Goal: Transaction & Acquisition: Purchase product/service

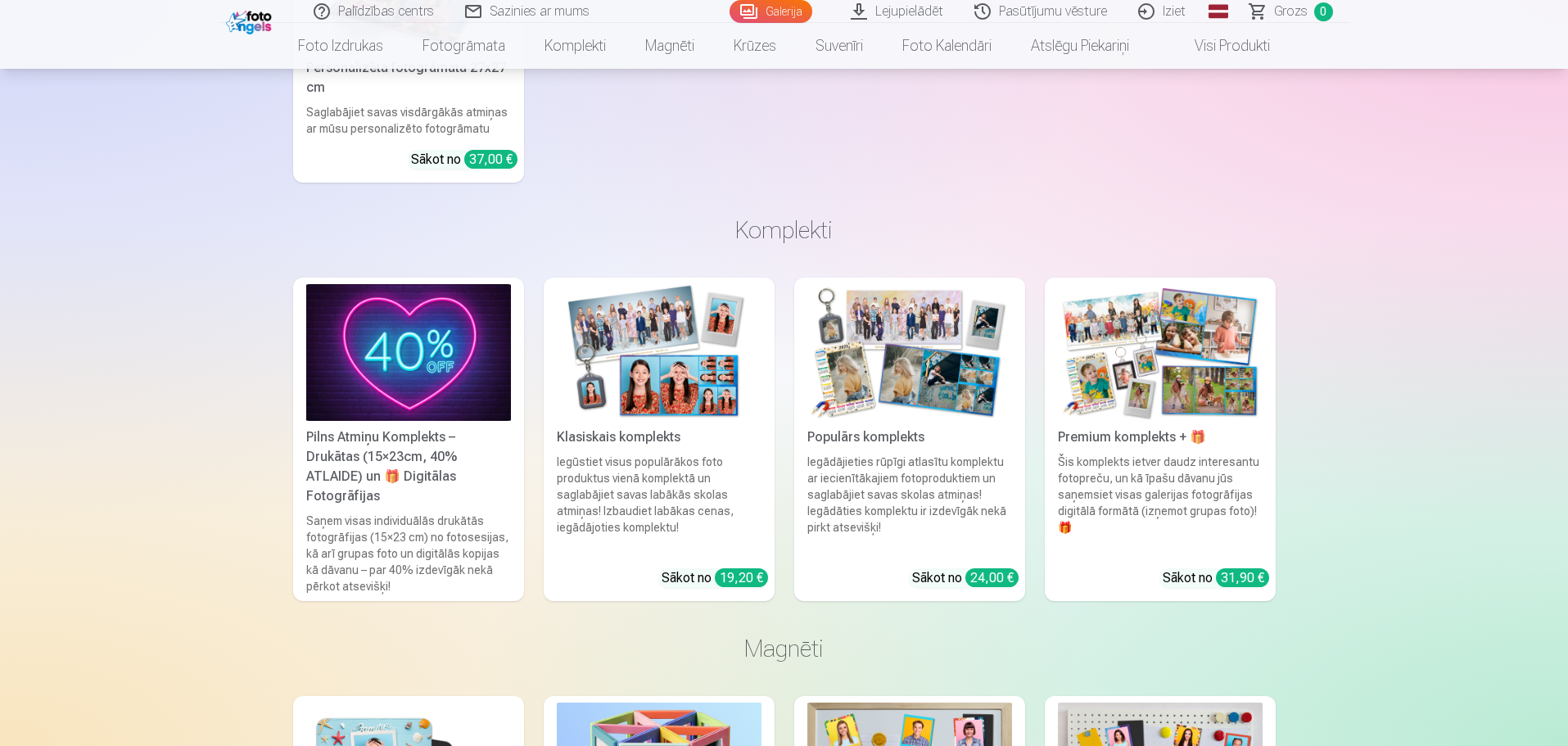
scroll to position [3440, 0]
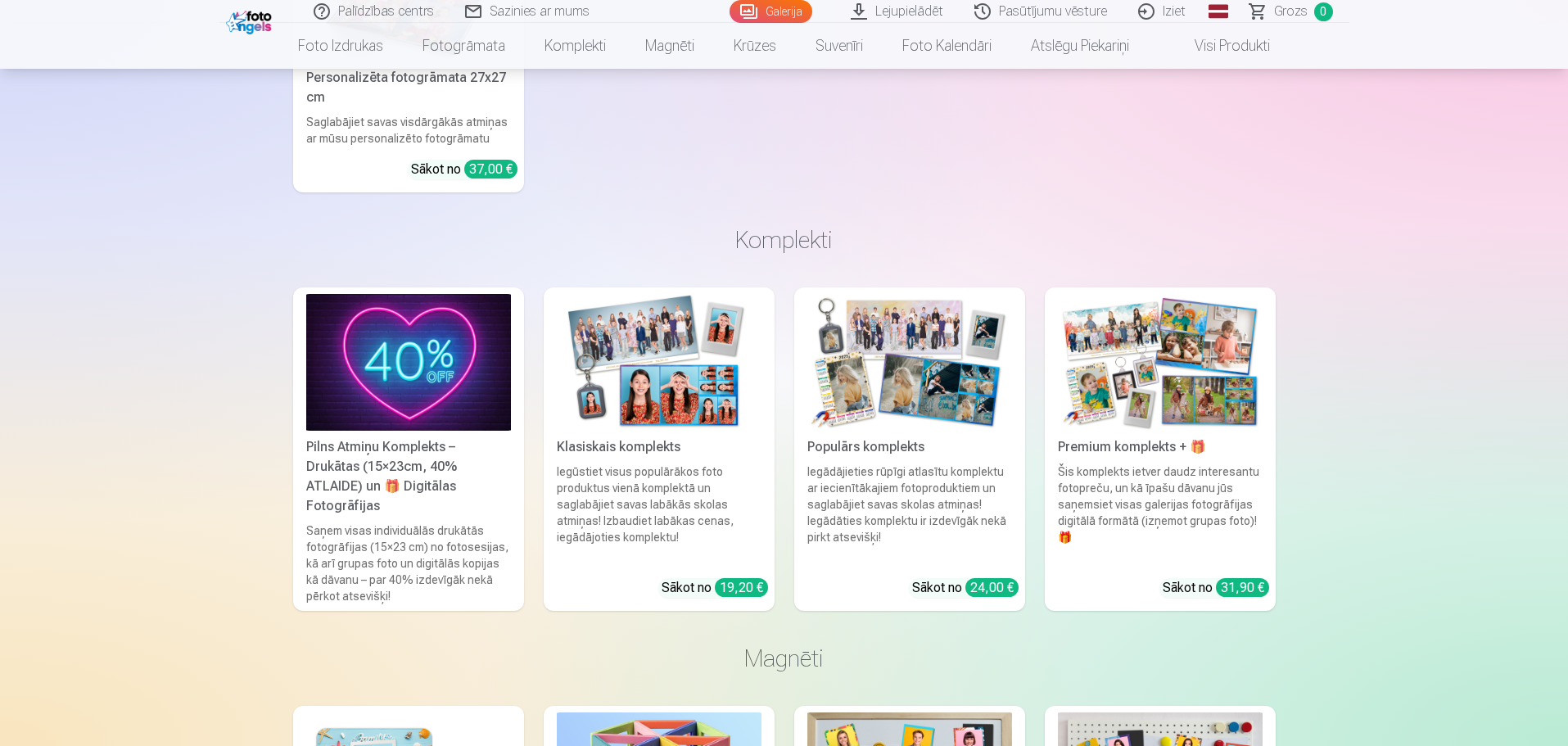
click at [1127, 451] on div "Premium komplekts + 🎁" at bounding box center [1159, 447] width 218 height 20
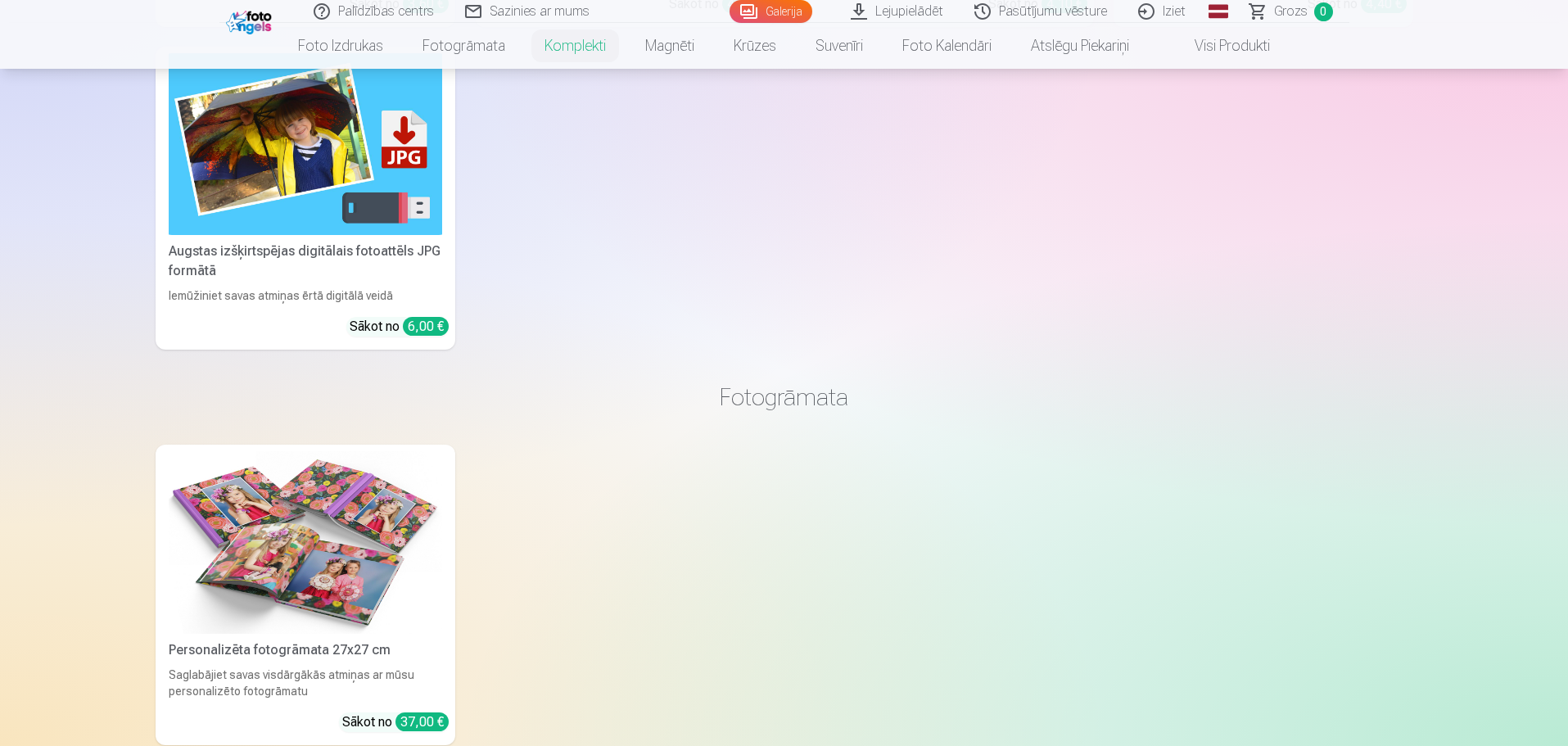
scroll to position [2130, 0]
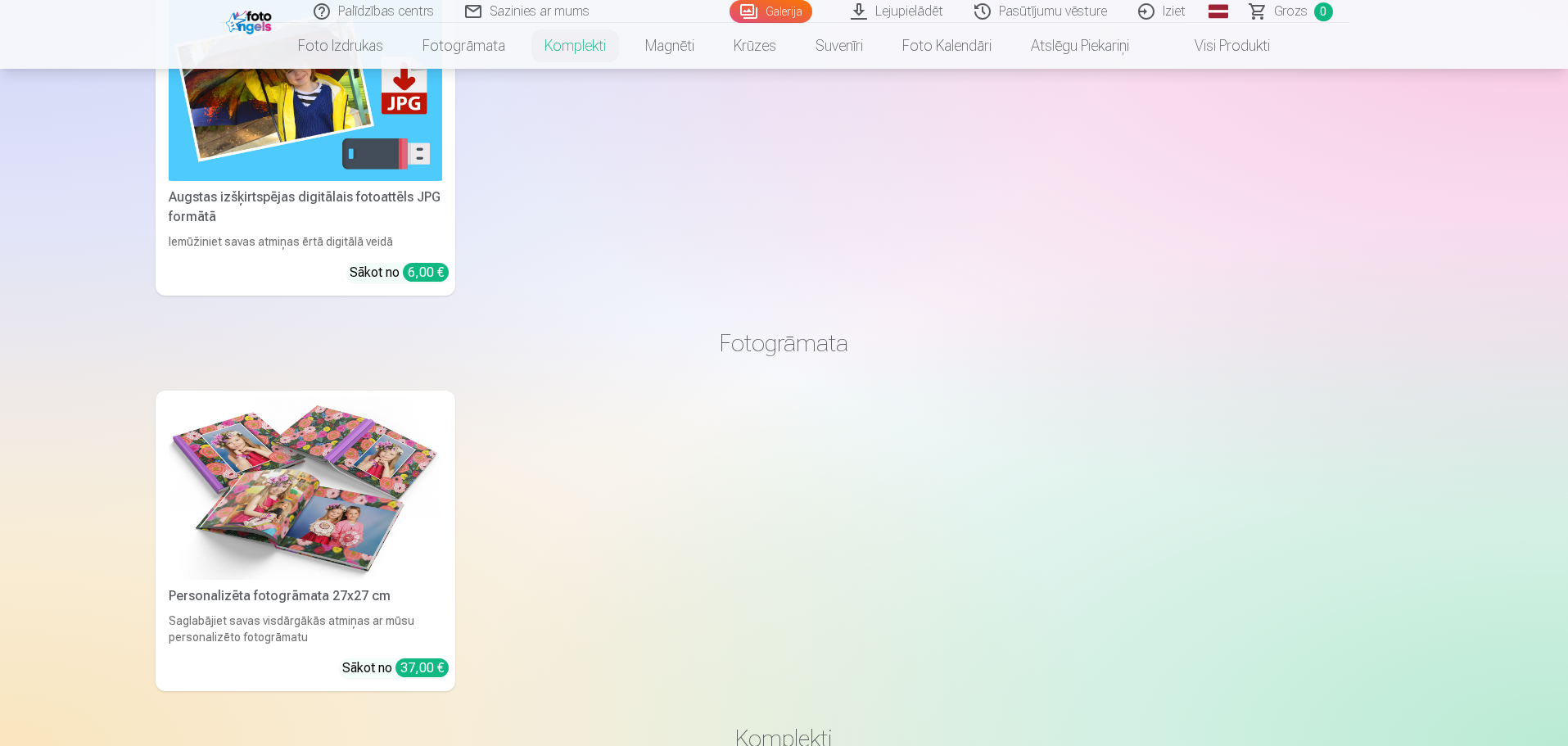
click at [331, 595] on div "Personalizēta fotogrāmata 27x27 cm" at bounding box center [305, 596] width 286 height 20
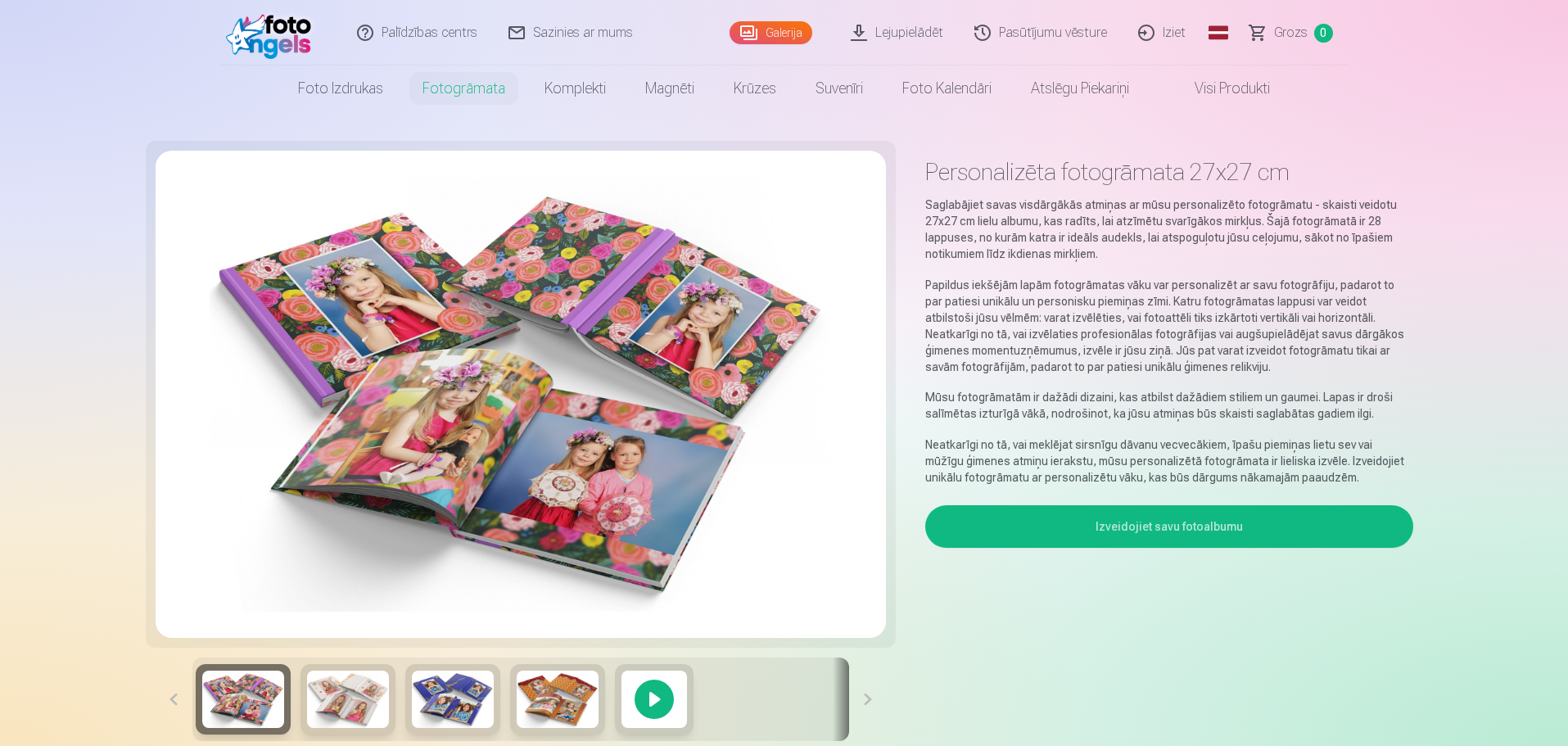
click at [338, 719] on img at bounding box center [348, 699] width 82 height 57
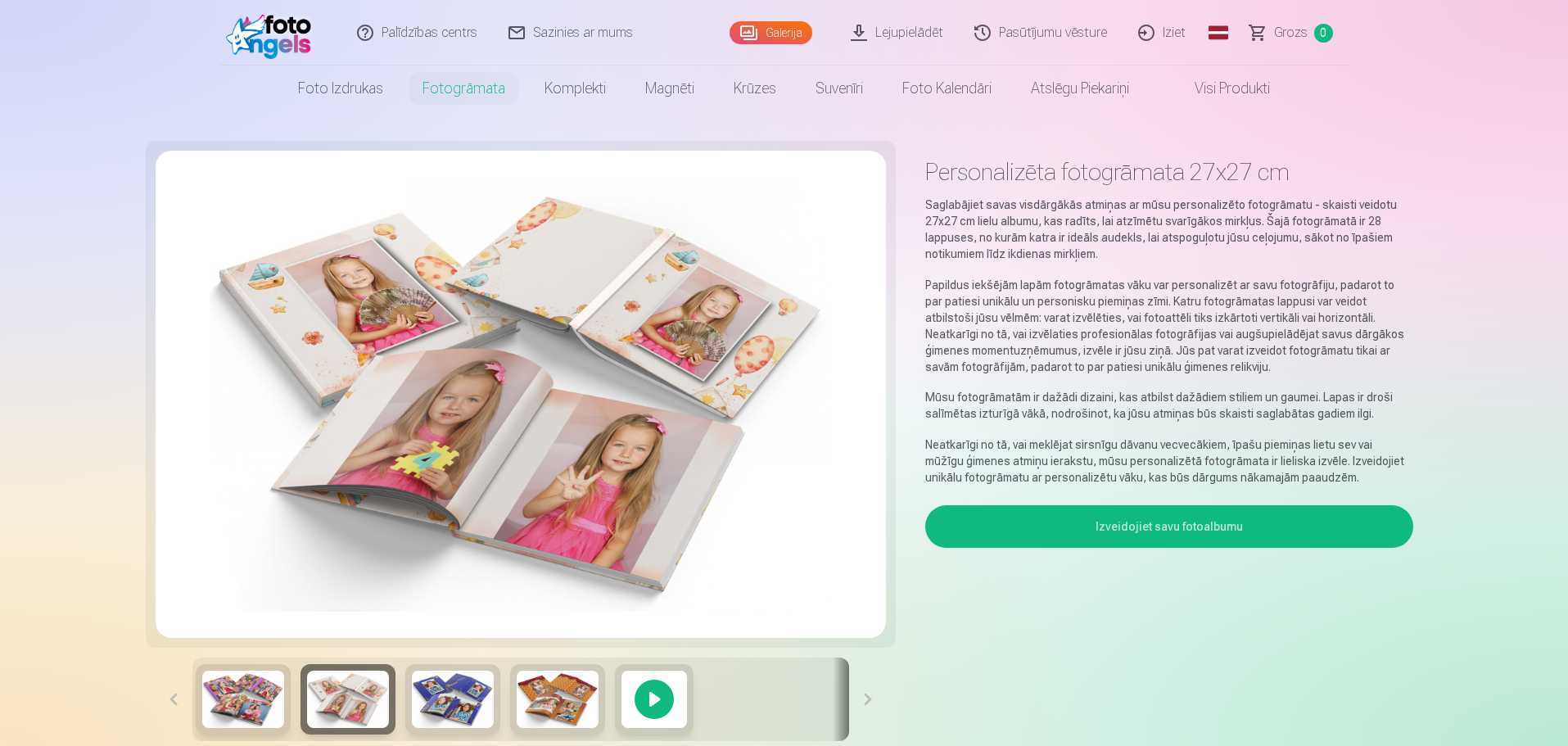
click at [446, 699] on img at bounding box center [452, 699] width 82 height 57
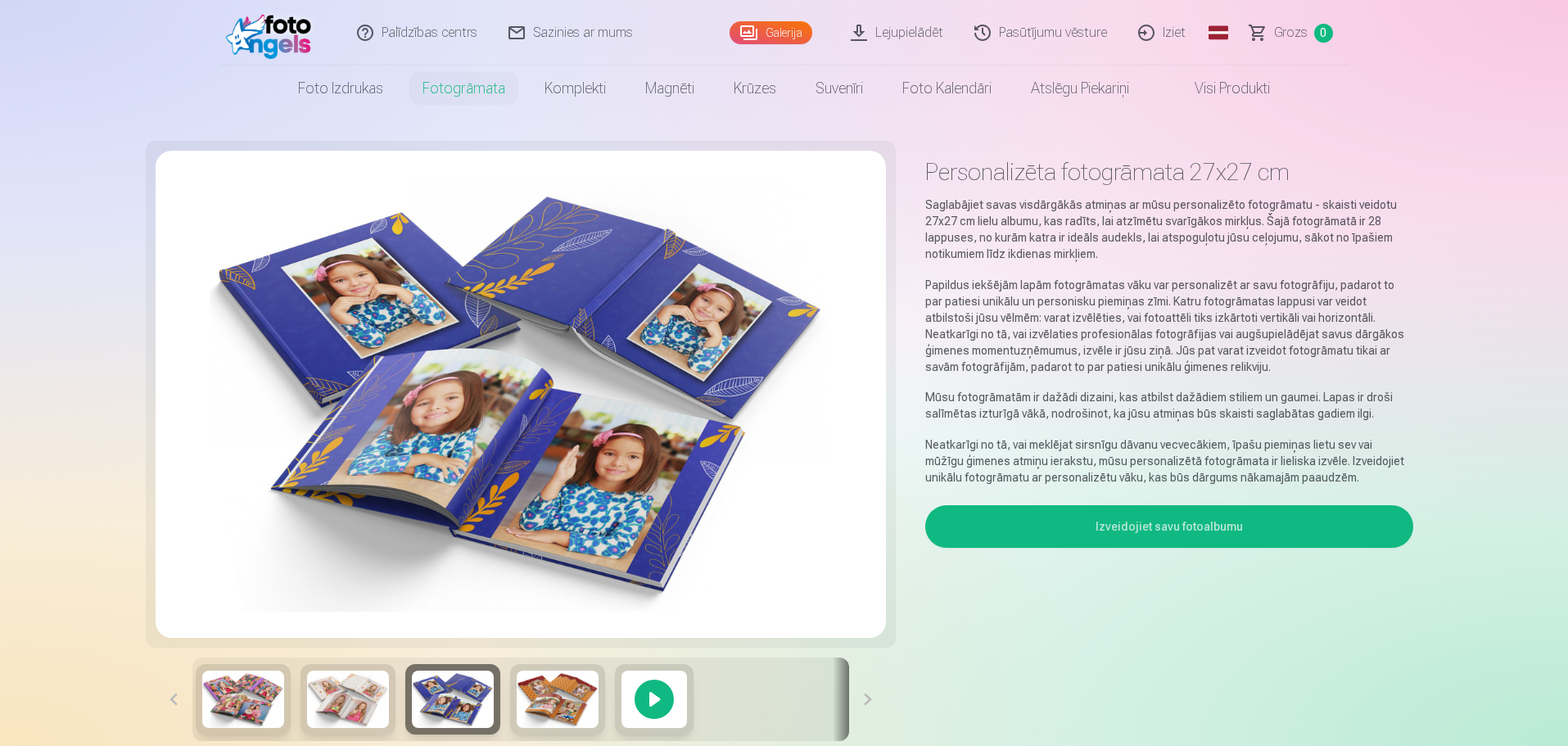
click at [553, 708] on img at bounding box center [557, 699] width 82 height 57
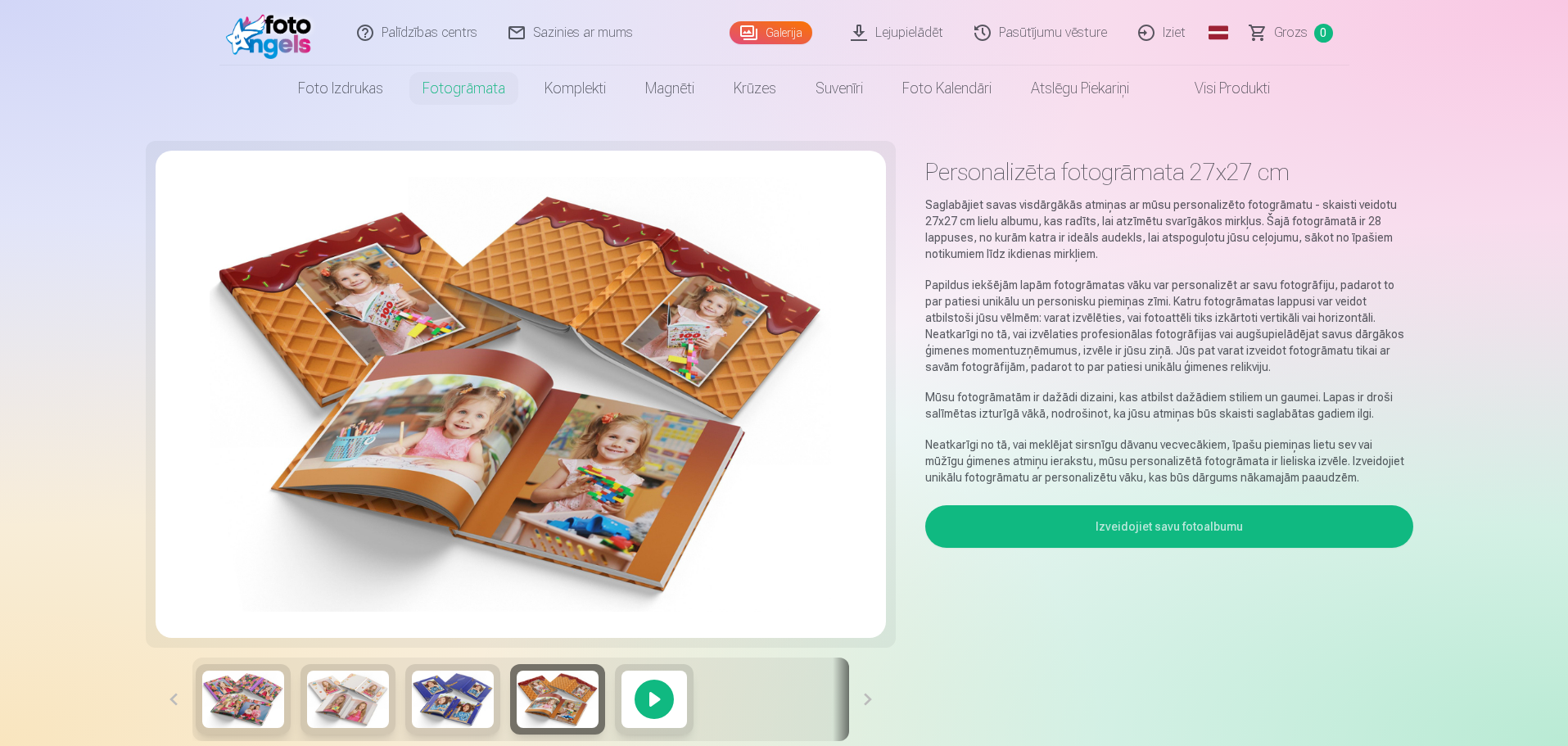
click at [586, 704] on img at bounding box center [557, 699] width 82 height 57
click at [865, 696] on button at bounding box center [867, 699] width 37 height 83
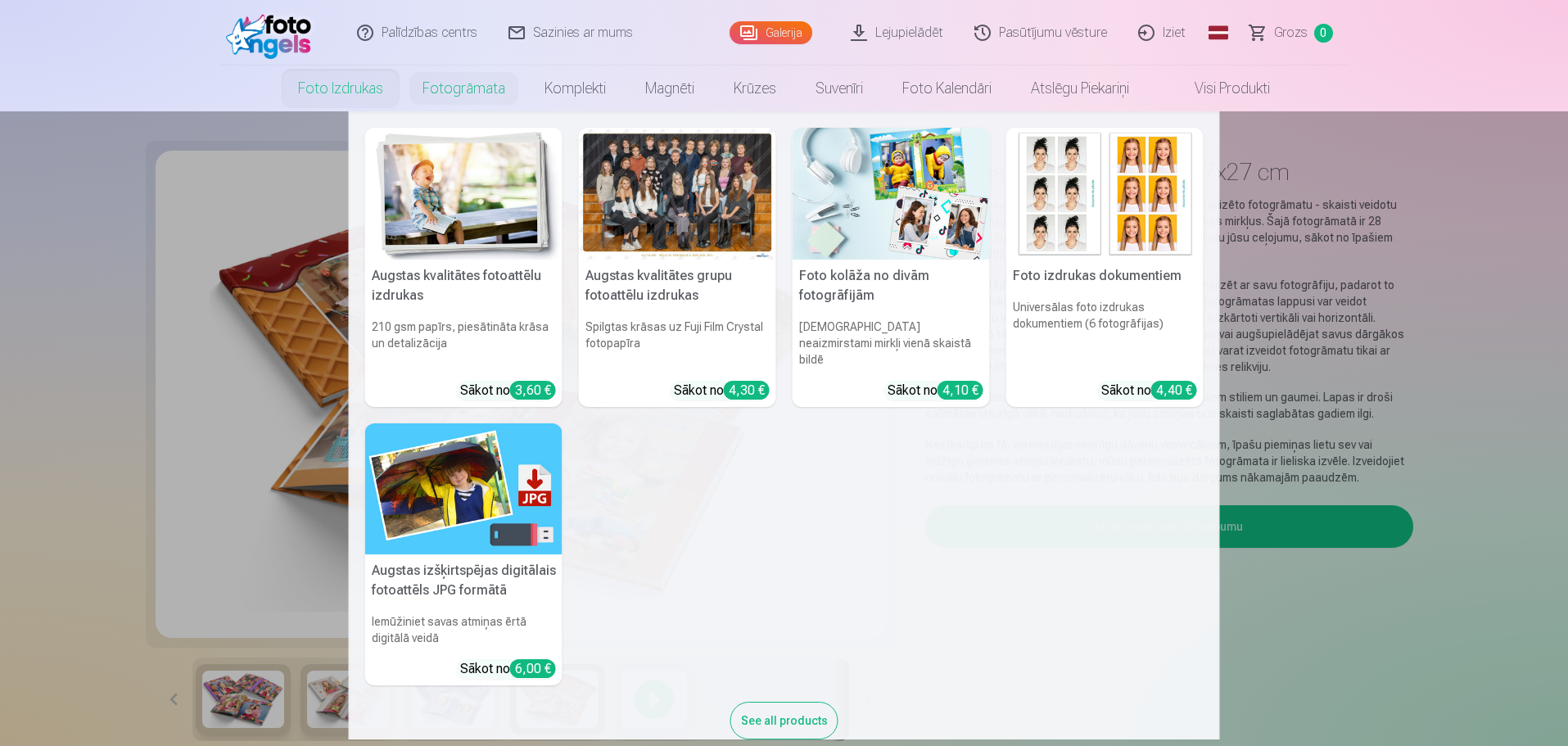
click at [320, 92] on link "Foto izdrukas" at bounding box center [340, 89] width 125 height 46
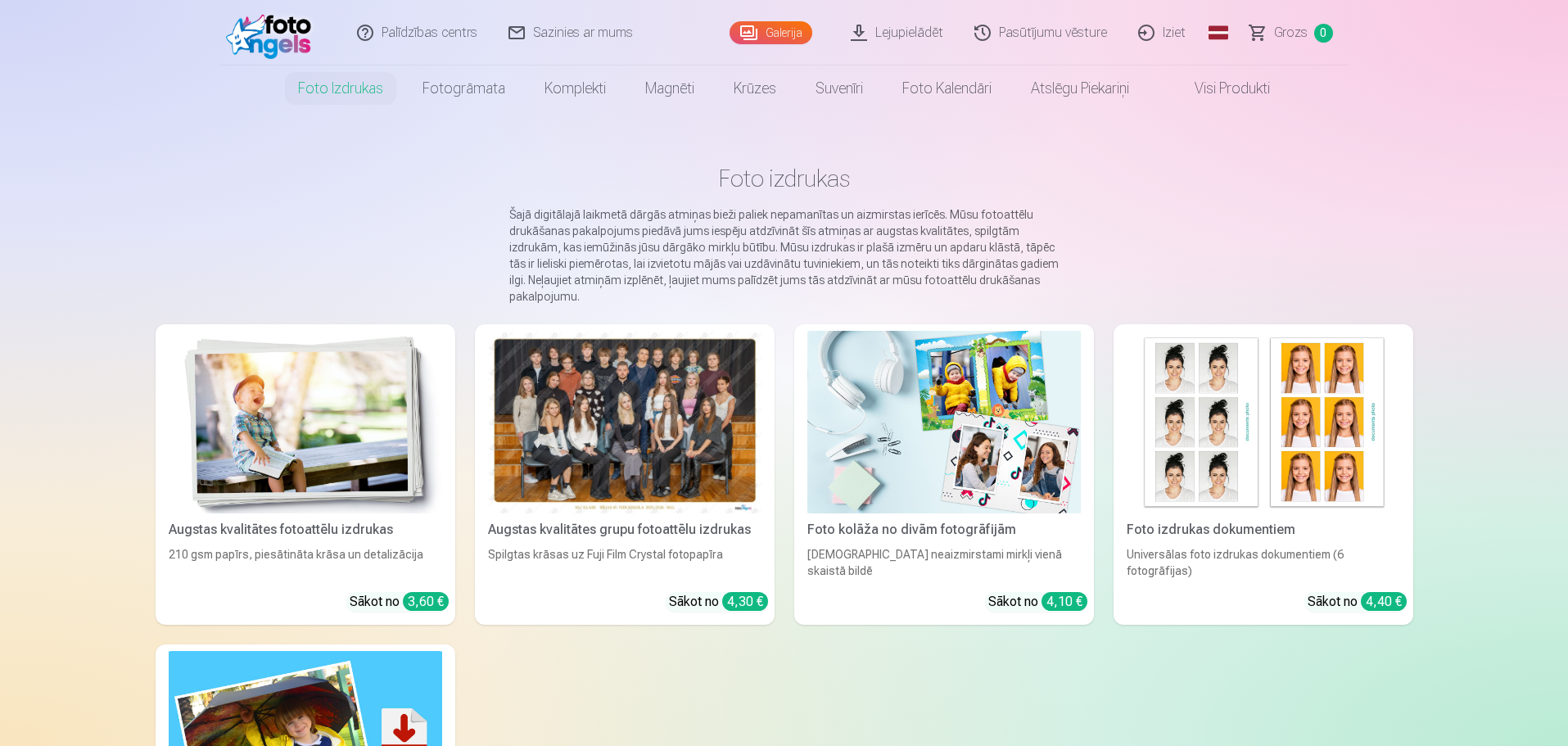
click at [1277, 431] on img at bounding box center [1263, 422] width 274 height 182
click at [580, 392] on div at bounding box center [624, 422] width 274 height 182
